Goal: Task Accomplishment & Management: Manage account settings

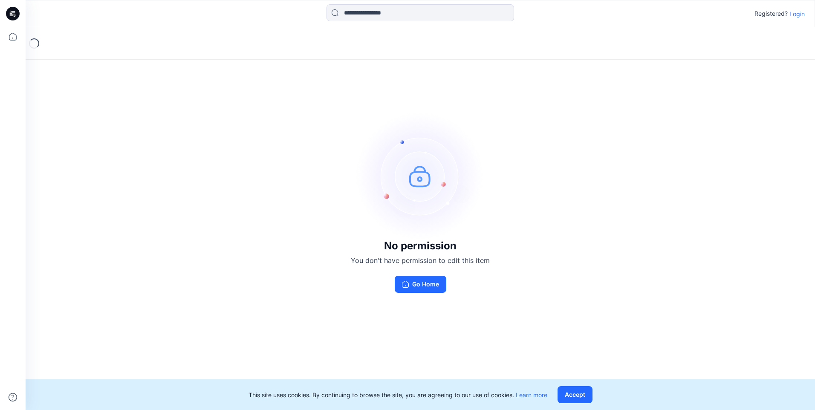
click at [804, 14] on p "Login" at bounding box center [796, 13] width 15 height 9
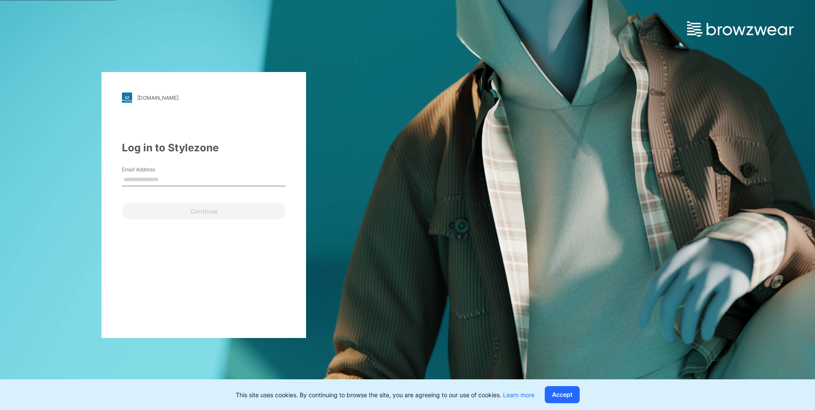
click at [166, 183] on input "Email Address" at bounding box center [204, 179] width 164 height 13
type input "**********"
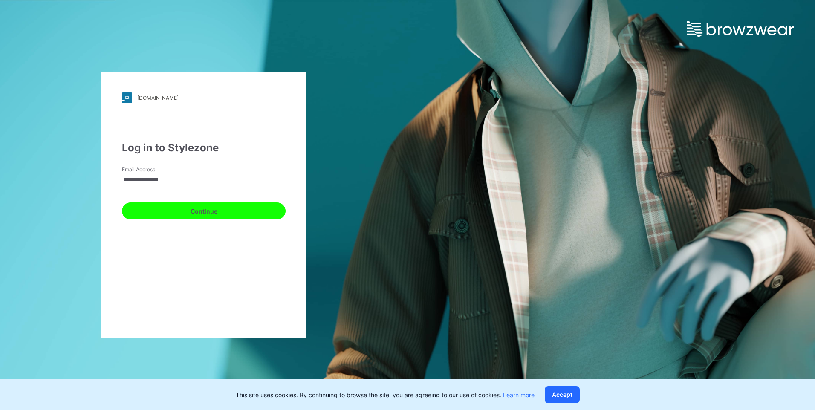
click at [166, 214] on button "Continue" at bounding box center [204, 210] width 164 height 17
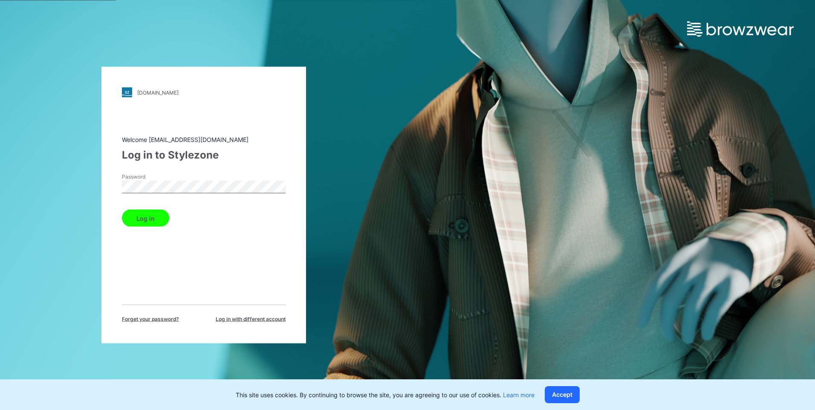
click at [158, 219] on button "Log in" at bounding box center [145, 218] width 47 height 17
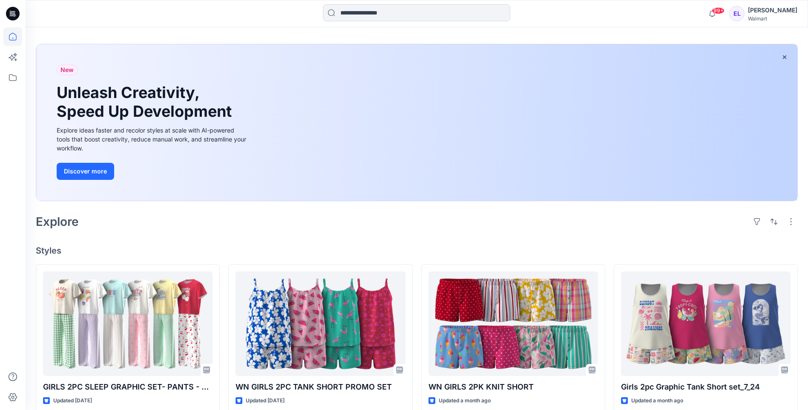
scroll to position [85, 0]
